Goal: Task Accomplishment & Management: Manage account settings

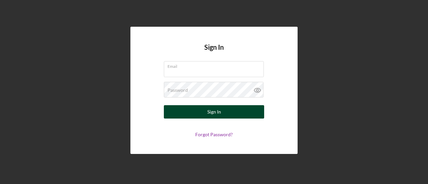
type input "[EMAIL_ADDRESS][DOMAIN_NAME]"
click at [207, 110] on div "Sign In" at bounding box center [214, 111] width 14 height 13
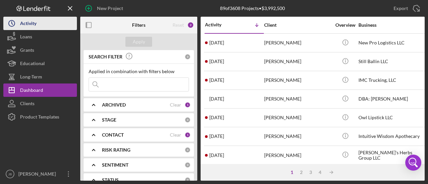
click at [32, 22] on div "Activity" at bounding box center [28, 24] width 16 height 15
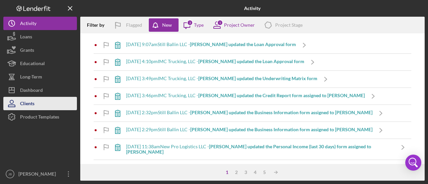
click at [26, 103] on div "Clients" at bounding box center [27, 104] width 14 height 15
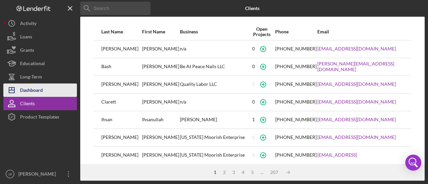
click at [37, 90] on div "Dashboard" at bounding box center [31, 91] width 23 height 15
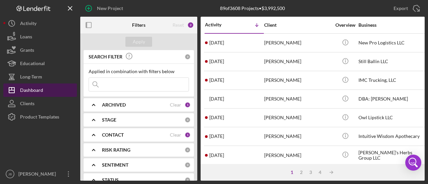
click at [26, 91] on div "Dashboard" at bounding box center [31, 91] width 23 height 15
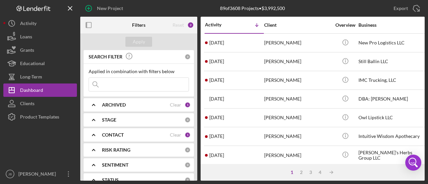
click at [109, 129] on div "CONTACT Clear 1" at bounding box center [146, 134] width 89 height 13
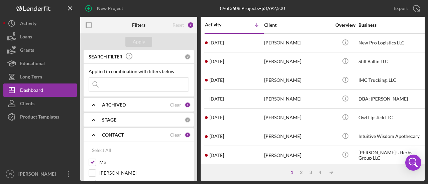
click at [110, 133] on b "CONTACT" at bounding box center [113, 134] width 22 height 5
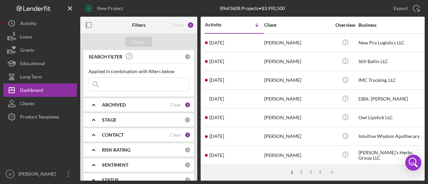
click at [110, 133] on b "CONTACT" at bounding box center [113, 134] width 22 height 5
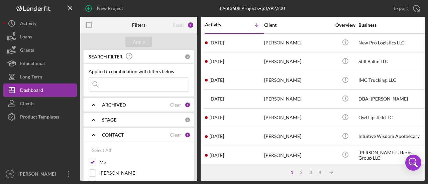
click at [118, 134] on b "CONTACT" at bounding box center [113, 134] width 22 height 5
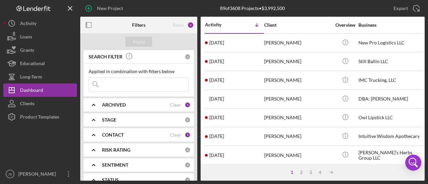
click at [118, 134] on b "CONTACT" at bounding box center [113, 134] width 22 height 5
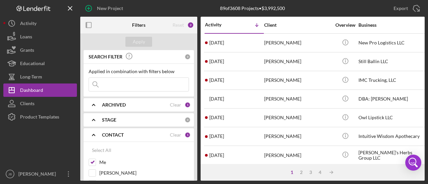
click at [121, 132] on b "CONTACT" at bounding box center [113, 134] width 22 height 5
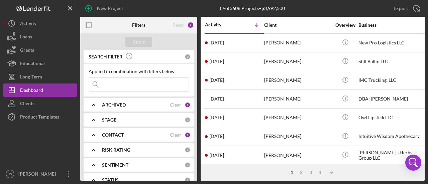
click at [121, 131] on div "CONTACT Clear 1" at bounding box center [146, 134] width 89 height 13
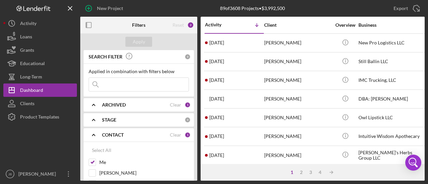
click at [94, 134] on polyline at bounding box center [93, 134] width 3 height 1
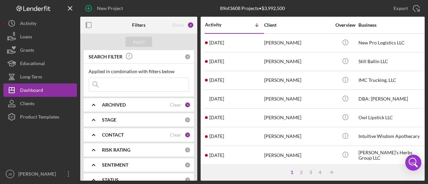
click at [108, 131] on div "CONTACT Clear 1" at bounding box center [146, 134] width 89 height 13
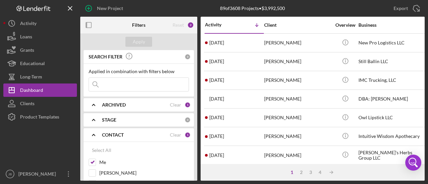
click at [108, 133] on b "CONTACT" at bounding box center [113, 134] width 22 height 5
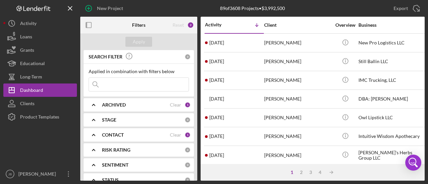
click at [108, 133] on b "CONTACT" at bounding box center [113, 134] width 22 height 5
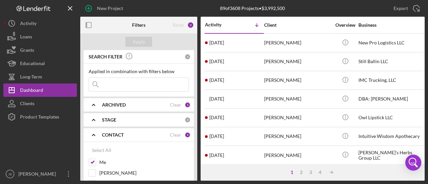
click at [114, 134] on b "CONTACT" at bounding box center [113, 134] width 22 height 5
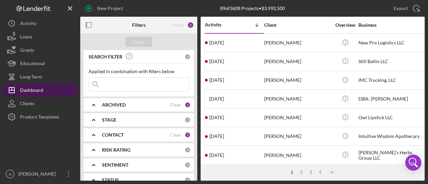
click at [28, 88] on div "Dashboard" at bounding box center [31, 91] width 23 height 15
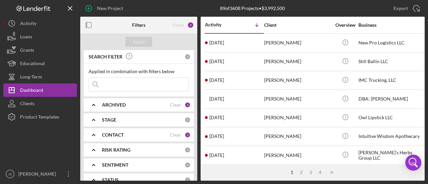
click at [113, 132] on div "CONTACT Clear 1" at bounding box center [146, 135] width 89 height 6
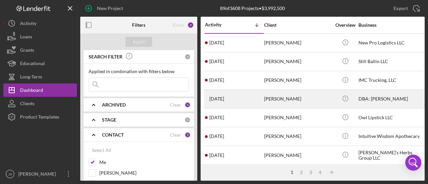
click at [267, 97] on div "[PERSON_NAME]" at bounding box center [297, 99] width 67 height 18
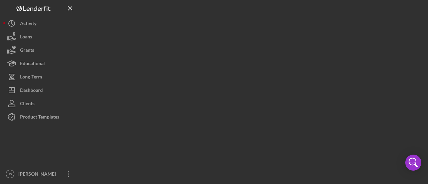
click at [269, 96] on div at bounding box center [252, 90] width 344 height 181
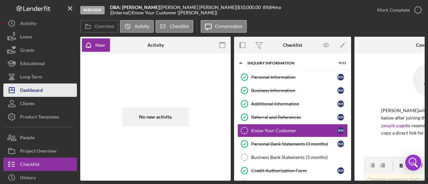
click at [23, 91] on div "Dashboard" at bounding box center [31, 91] width 23 height 15
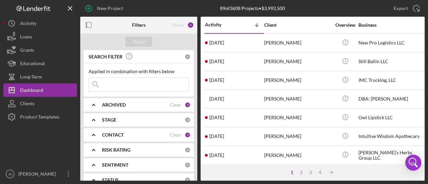
click at [96, 53] on div "SEARCH FILTER" at bounding box center [136, 56] width 98 height 15
click at [94, 56] on b "SEARCH FILTER" at bounding box center [106, 56] width 34 height 5
click at [94, 72] on div "Applied in combination with filters below" at bounding box center [139, 71] width 100 height 5
click at [89, 56] on b "SEARCH FILTER" at bounding box center [106, 56] width 34 height 5
click at [93, 70] on div "Applied in combination with filters below" at bounding box center [139, 71] width 100 height 5
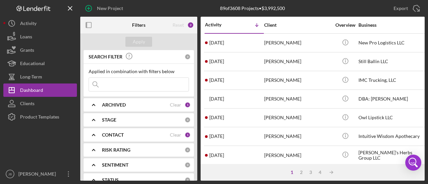
click at [104, 84] on input at bounding box center [139, 84] width 100 height 13
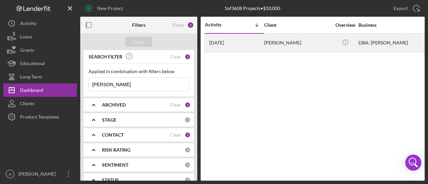
type input "[PERSON_NAME]"
click at [223, 42] on time "[DATE]" at bounding box center [216, 42] width 15 height 5
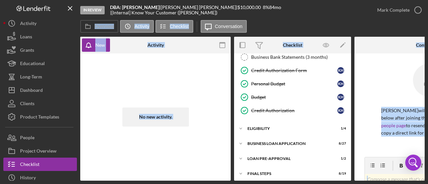
scroll to position [118, 0]
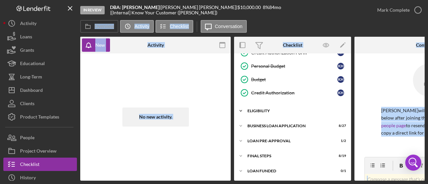
click at [257, 109] on div "ELIGIBILITY" at bounding box center [294, 111] width 95 height 4
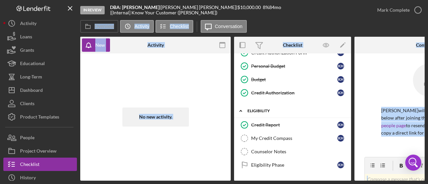
click at [257, 109] on div "ELIGIBILITY" at bounding box center [294, 111] width 95 height 4
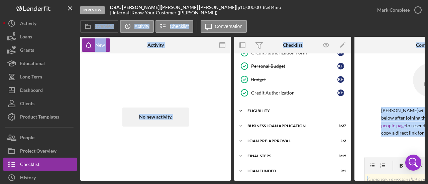
click at [252, 109] on div "ELIGIBILITY" at bounding box center [294, 111] width 95 height 4
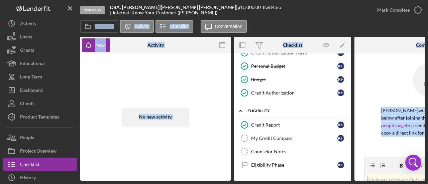
click at [254, 109] on div "ELIGIBILITY" at bounding box center [294, 111] width 95 height 4
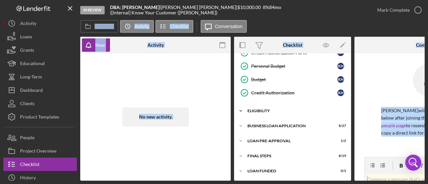
click at [254, 109] on div "ELIGIBILITY" at bounding box center [294, 111] width 95 height 4
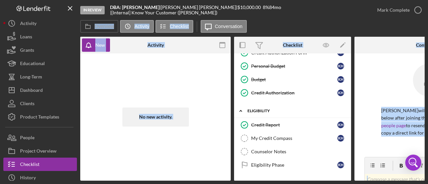
click at [254, 109] on div "ELIGIBILITY" at bounding box center [294, 111] width 95 height 4
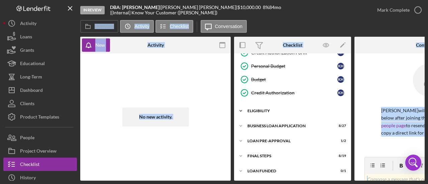
click at [254, 109] on div "ELIGIBILITY" at bounding box center [294, 111] width 95 height 4
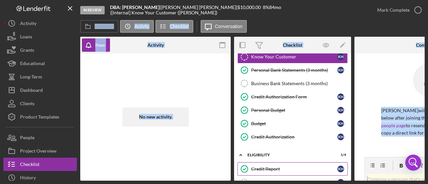
scroll to position [107, 0]
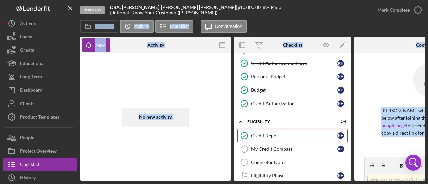
click at [255, 133] on div "Credit Report" at bounding box center [294, 135] width 86 height 5
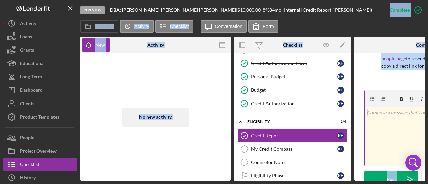
scroll to position [33, 0]
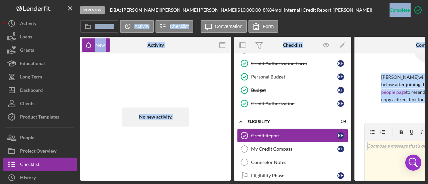
click at [257, 133] on div "Credit Report" at bounding box center [294, 135] width 86 height 5
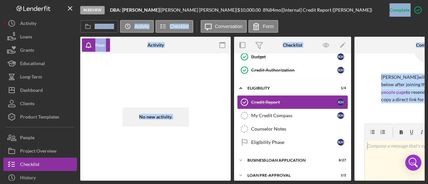
click at [256, 100] on div "Credit Report" at bounding box center [294, 102] width 86 height 5
click at [257, 100] on div "Credit Report" at bounding box center [294, 102] width 86 height 5
click at [271, 100] on div "Credit Report" at bounding box center [294, 102] width 86 height 5
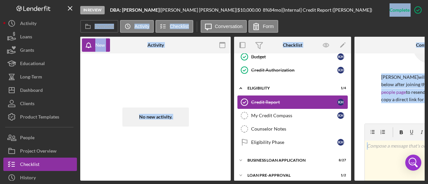
click at [271, 100] on div "Credit Report" at bounding box center [294, 102] width 86 height 5
click at [255, 100] on div "Credit Report" at bounding box center [294, 102] width 86 height 5
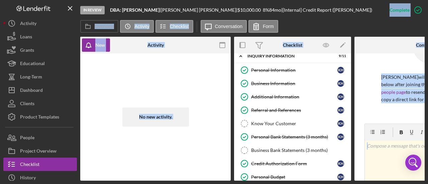
scroll to position [0, 0]
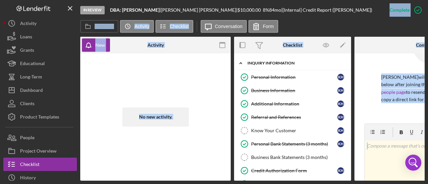
click at [240, 63] on icon "Icon/Expander" at bounding box center [240, 62] width 13 height 13
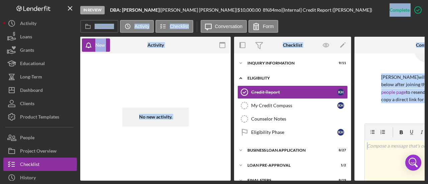
click at [254, 75] on div "Icon/Expander ELIGIBILITY 1 / 4" at bounding box center [292, 79] width 117 height 14
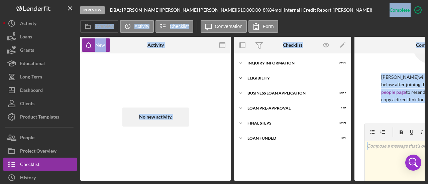
click at [254, 75] on div "Icon/Expander ELIGIBILITY 1 / 4" at bounding box center [292, 78] width 117 height 13
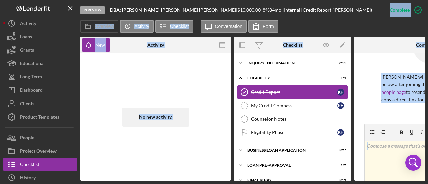
click at [256, 91] on div "Credit Report" at bounding box center [294, 92] width 86 height 5
click at [255, 77] on div "ELIGIBILITY" at bounding box center [294, 78] width 95 height 4
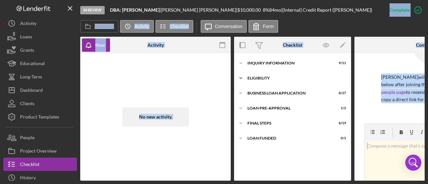
click at [255, 77] on div "ELIGIBILITY" at bounding box center [294, 78] width 95 height 4
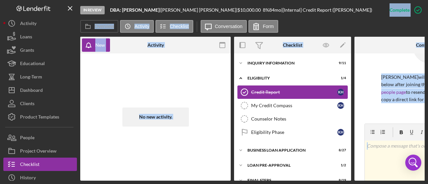
click at [258, 91] on div "Credit Report" at bounding box center [294, 92] width 86 height 5
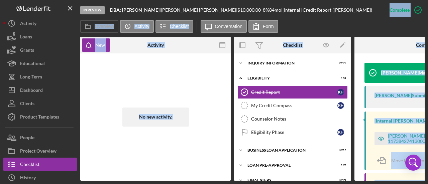
scroll to position [234, 0]
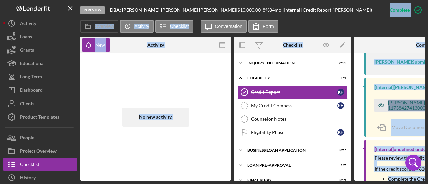
click at [396, 109] on div "[PERSON_NAME] [DATE] (TU) - 117384274130000.pdf" at bounding box center [428, 105] width 80 height 11
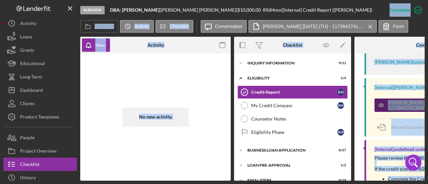
click at [395, 110] on div "[PERSON_NAME] [DATE] (TU) - 117384274130000.pdf" at bounding box center [428, 105] width 80 height 11
click at [395, 109] on div "[PERSON_NAME] [DATE] (TU) - 117384274130000.pdf" at bounding box center [428, 105] width 80 height 11
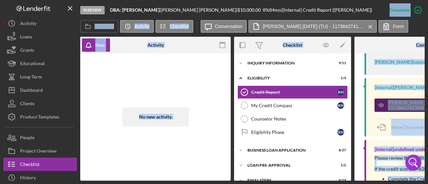
click at [384, 109] on icon "button" at bounding box center [380, 105] width 13 height 13
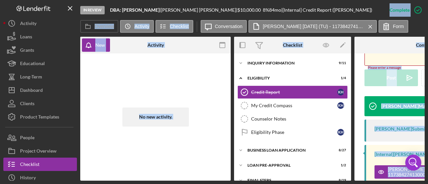
scroll to position [200, 0]
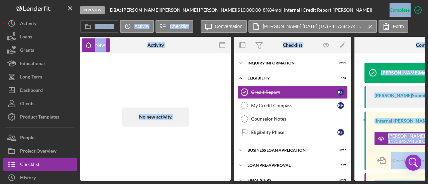
click at [391, 124] on div "[Internal] [PERSON_NAME]" at bounding box center [402, 120] width 56 height 5
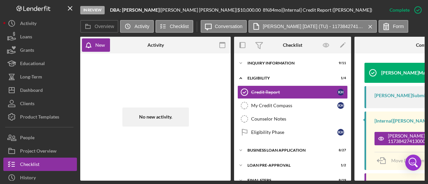
click at [392, 118] on div "[Internal] [PERSON_NAME] [DATE] [PERSON_NAME] [DATE] (TU) - 117384274130000.pdf…" at bounding box center [429, 141] width 130 height 58
click at [390, 124] on div "[Internal] [PERSON_NAME]" at bounding box center [402, 120] width 56 height 5
click at [386, 142] on icon "button" at bounding box center [380, 138] width 13 height 13
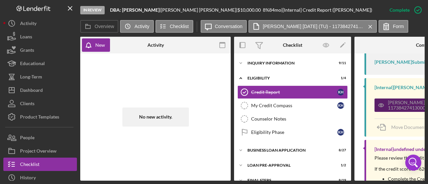
click at [391, 111] on div "[PERSON_NAME] [DATE] (TU) - 117384274130000.pdf" at bounding box center [428, 105] width 80 height 11
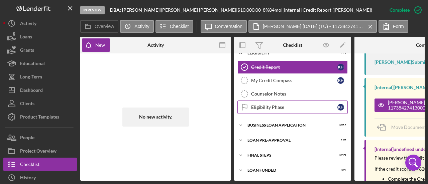
scroll to position [0, 0]
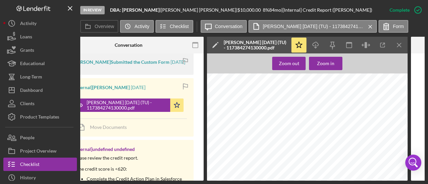
click at [395, 181] on div "In Review DBA: [PERSON_NAME] | [PERSON_NAME] | $10,000.00 8 % 84 mo | [Internal…" at bounding box center [214, 92] width 428 height 184
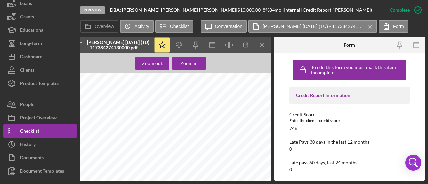
scroll to position [0, 136]
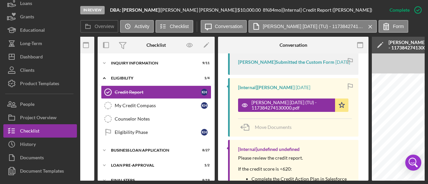
drag, startPoint x: 148, startPoint y: 181, endPoint x: 145, endPoint y: 179, distance: 3.9
click at [145, 180] on div "In Review DBA: [PERSON_NAME] | [PERSON_NAME] | $10,000.00 8 % 84 mo | [Internal…" at bounding box center [214, 92] width 428 height 184
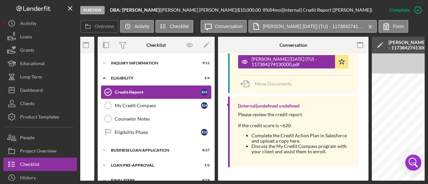
scroll to position [26, 0]
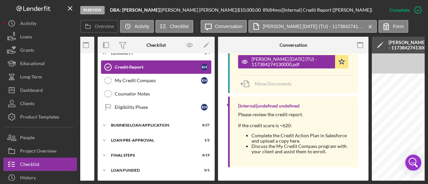
click at [136, 71] on link "Credit Report Credit Report K H" at bounding box center [156, 66] width 110 height 13
drag, startPoint x: 316, startPoint y: 107, endPoint x: 309, endPoint y: 108, distance: 7.8
click at [314, 108] on div "[Internal] undefined undefined Please review the credit report. If the credit s…" at bounding box center [293, 132] width 130 height 71
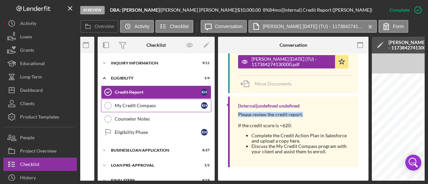
scroll to position [26, 0]
